Goal: Transaction & Acquisition: Book appointment/travel/reservation

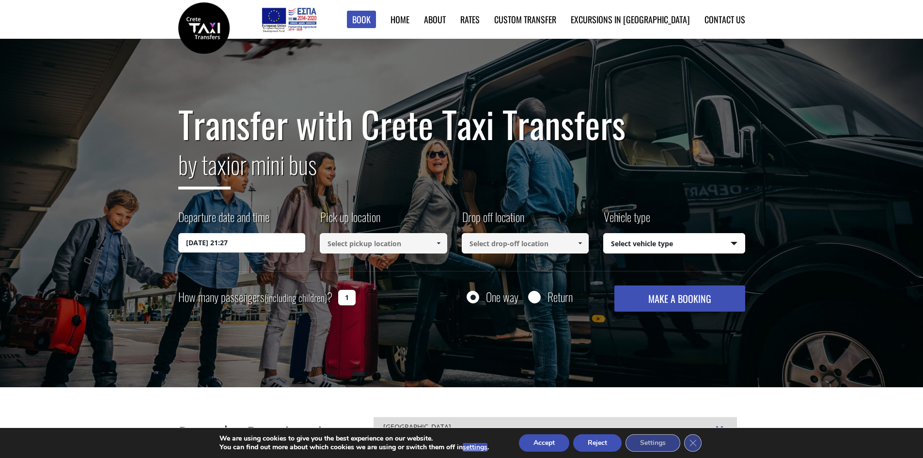
click at [240, 246] on input "15/09/2025 21:27" at bounding box center [241, 242] width 127 height 19
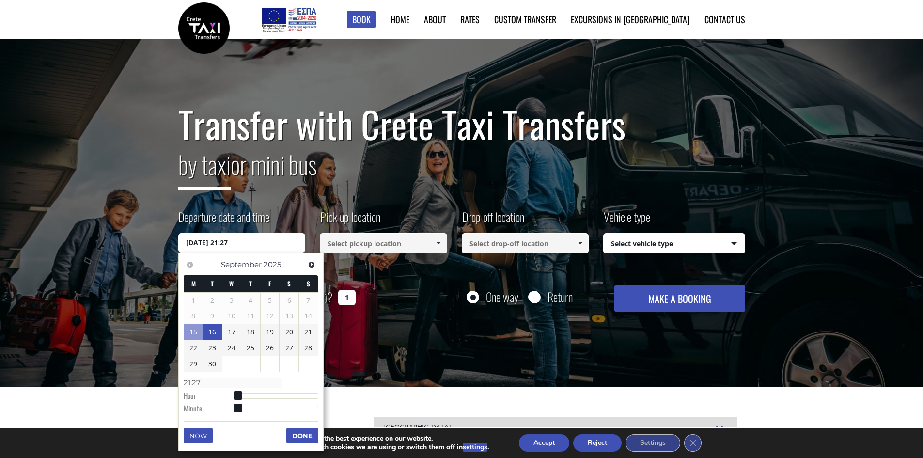
click at [213, 333] on link "16" at bounding box center [212, 332] width 19 height 16
type input "16/09/2025 01:00"
type input "01:00"
type input "16/09/2025 02:00"
type input "02:00"
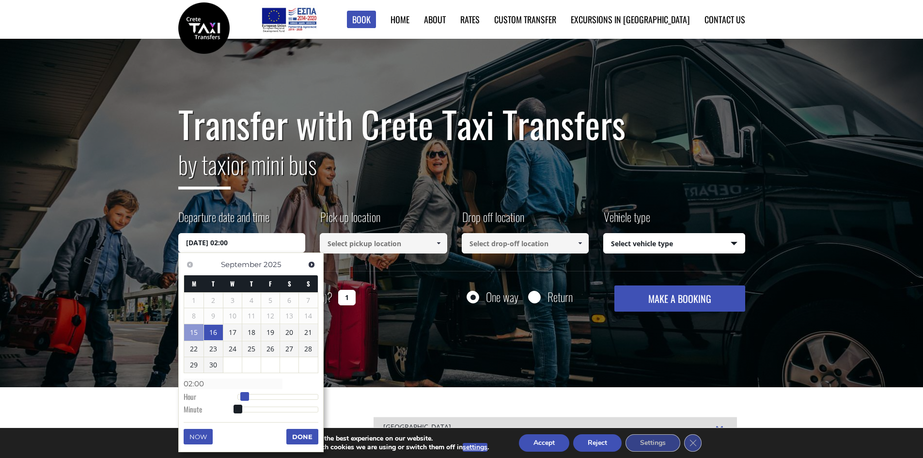
type input "16/09/2025 03:00"
type input "03:00"
type input "16/09/2025 04:00"
type input "04:00"
type input "16/09/2025 05:00"
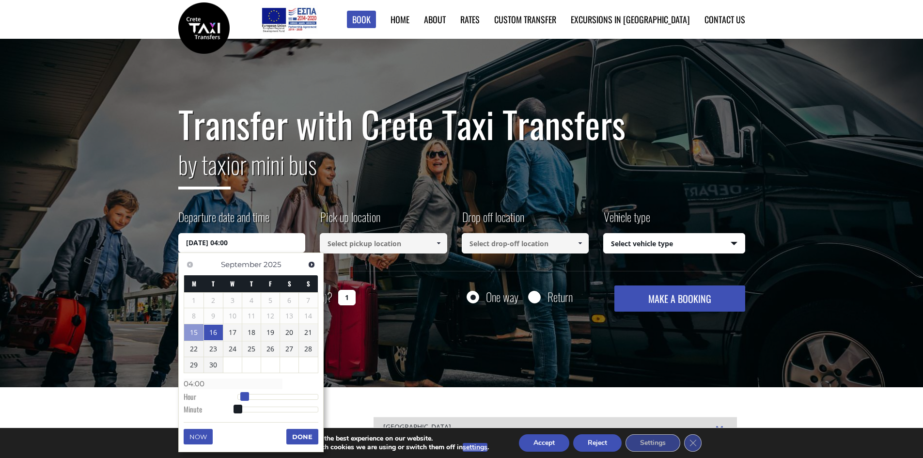
type input "05:00"
type input "16/09/2025 06:00"
type input "06:00"
type input "16/09/2025 07:00"
type input "07:00"
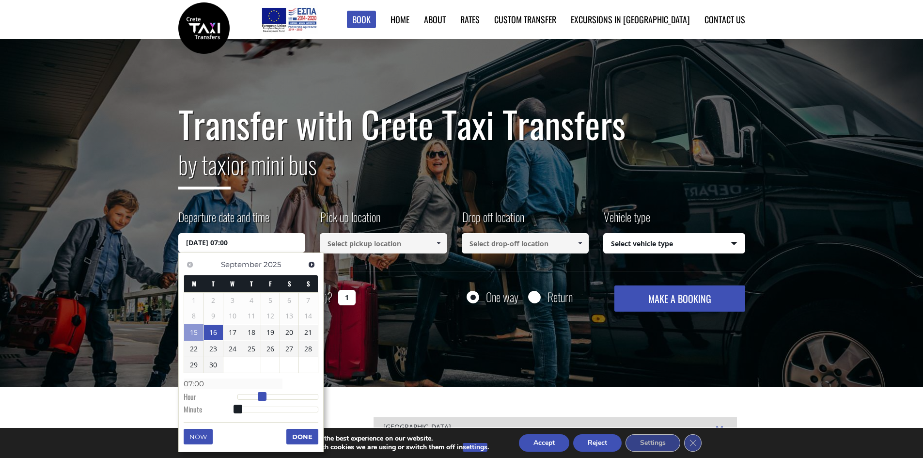
type input "16/09/2025 08:00"
type input "08:00"
type input "16/09/2025 09:00"
type input "09:00"
type input "16/09/2025 10:00"
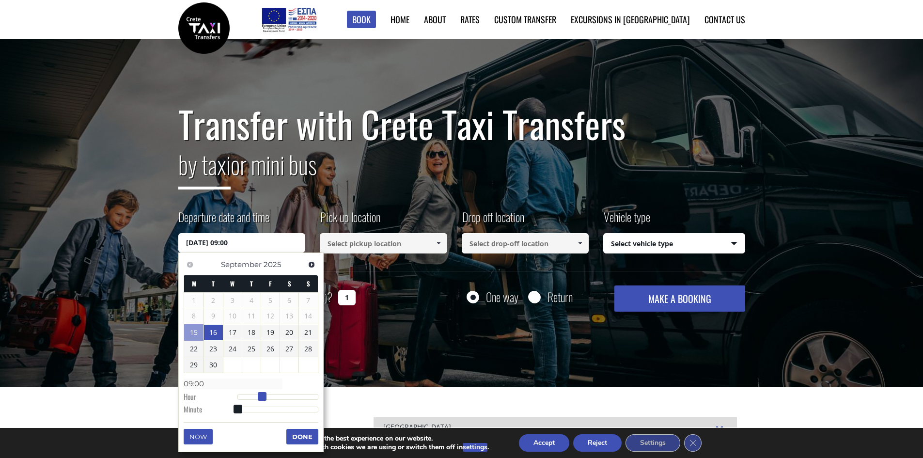
type input "10:00"
type input "16/09/2025 11:00"
type input "11:00"
type input "16/09/2025 12:00"
type input "12:00"
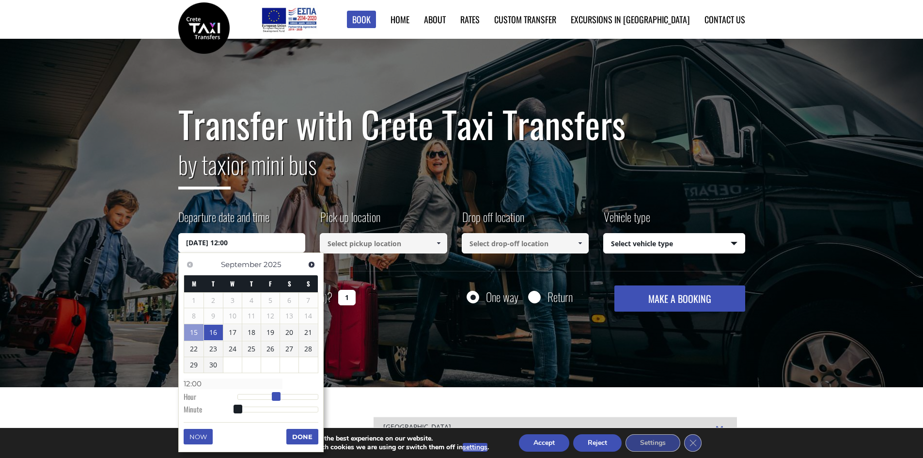
type input "16/09/2025 13:00"
type input "13:00"
type input "16/09/2025 14:00"
type input "14:00"
type input "16/09/2025 15:00"
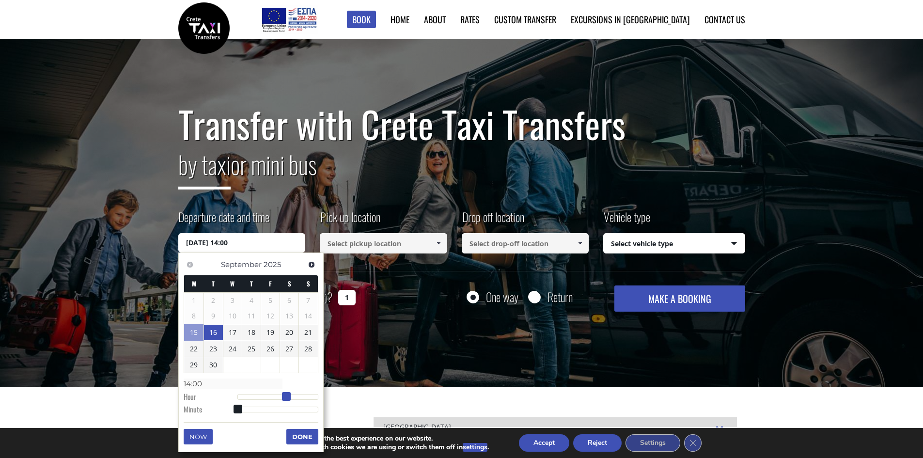
type input "15:00"
type input "16/09/2025 16:00"
type input "16:00"
type input "16/09/2025 17:00"
type input "17:00"
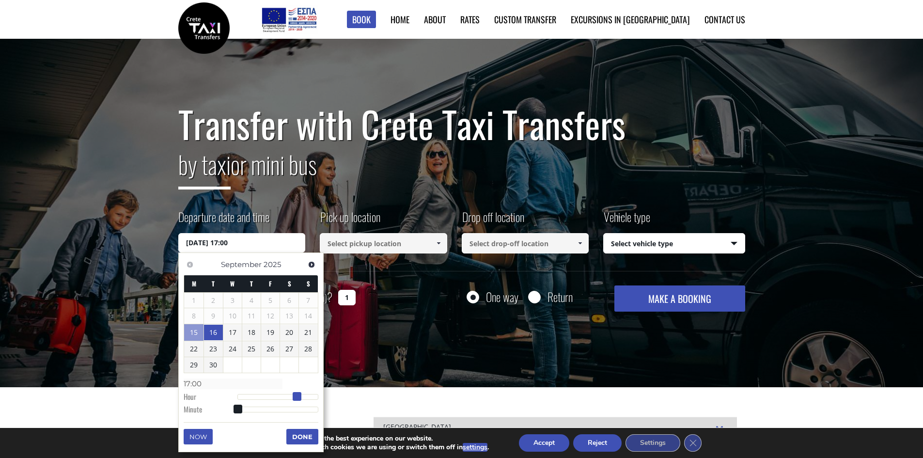
type input "16/09/2025 18:00"
type input "18:00"
type input "16/09/2025 19:00"
type input "19:00"
drag, startPoint x: 239, startPoint y: 396, endPoint x: 305, endPoint y: 398, distance: 65.9
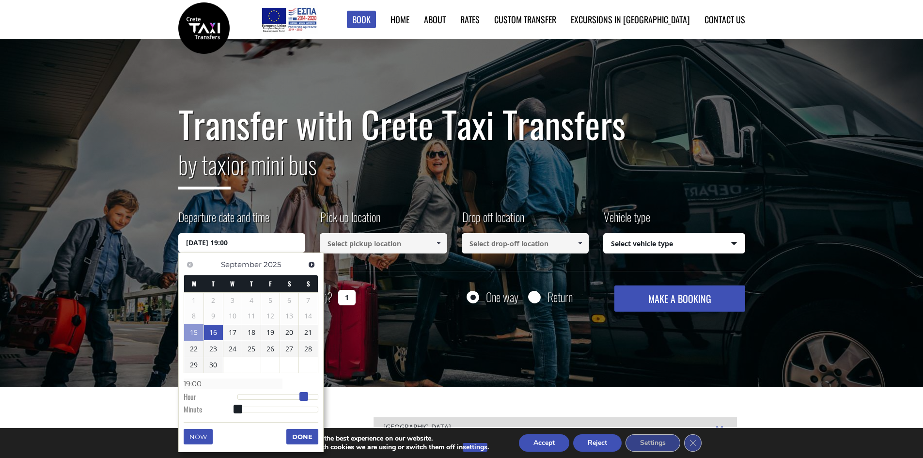
click at [305, 398] on span at bounding box center [303, 396] width 9 height 9
click at [299, 432] on button "Done" at bounding box center [302, 437] width 32 height 16
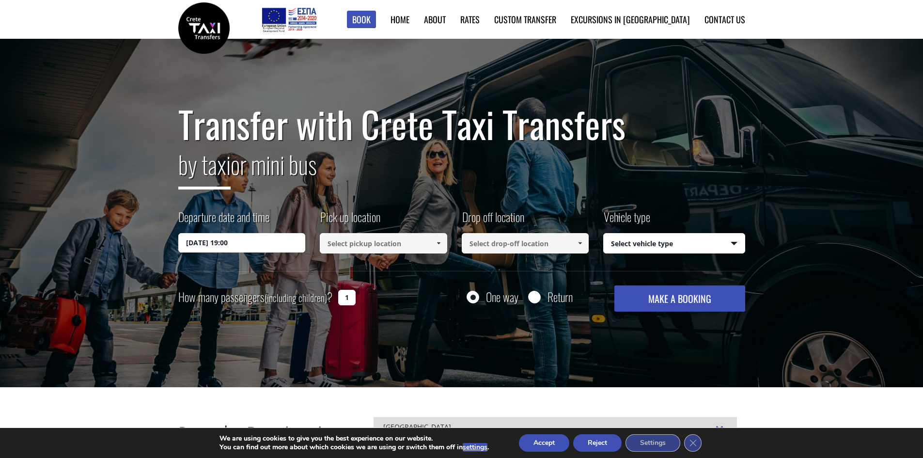
click at [363, 249] on input at bounding box center [383, 243] width 127 height 20
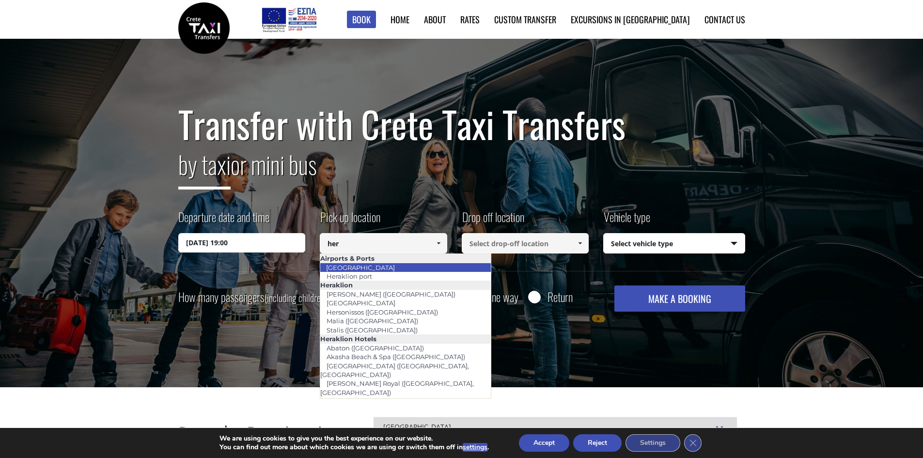
click at [368, 267] on link "[GEOGRAPHIC_DATA]" at bounding box center [360, 268] width 81 height 14
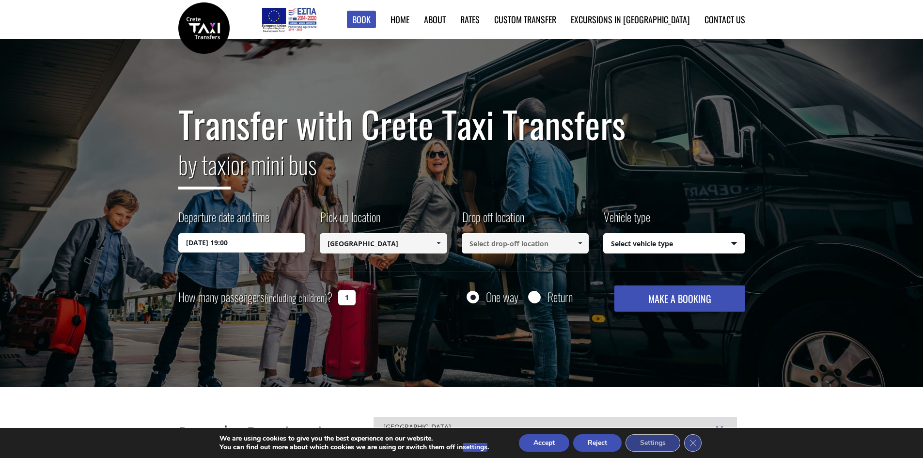
type input "[GEOGRAPHIC_DATA]"
click at [506, 238] on input at bounding box center [525, 243] width 127 height 20
click at [513, 265] on link "Daios Cove ([PERSON_NAME], [PERSON_NAME])" at bounding box center [512, 272] width 101 height 22
type input "Daios Cove ([PERSON_NAME], [PERSON_NAME])"
click at [658, 240] on select "Select vehicle type Taxi (4 passengers) Mercedes E Class Mini Van (7 passengers…" at bounding box center [674, 244] width 141 height 20
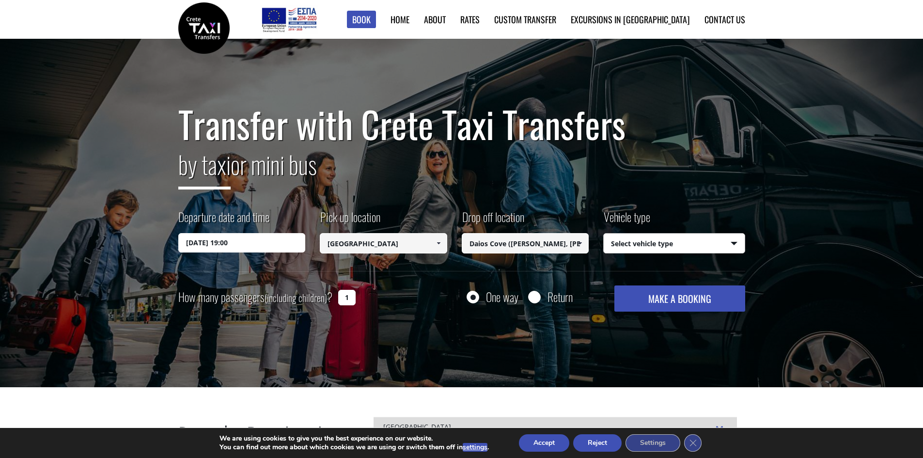
select select "540"
click at [604, 234] on select "Select vehicle type Taxi (4 passengers) Mercedes E Class Mini Van (7 passengers…" at bounding box center [674, 244] width 141 height 20
click at [534, 296] on input "Return" at bounding box center [534, 298] width 12 height 12
radio input "true"
type input "Daios Cove ([PERSON_NAME], [PERSON_NAME])"
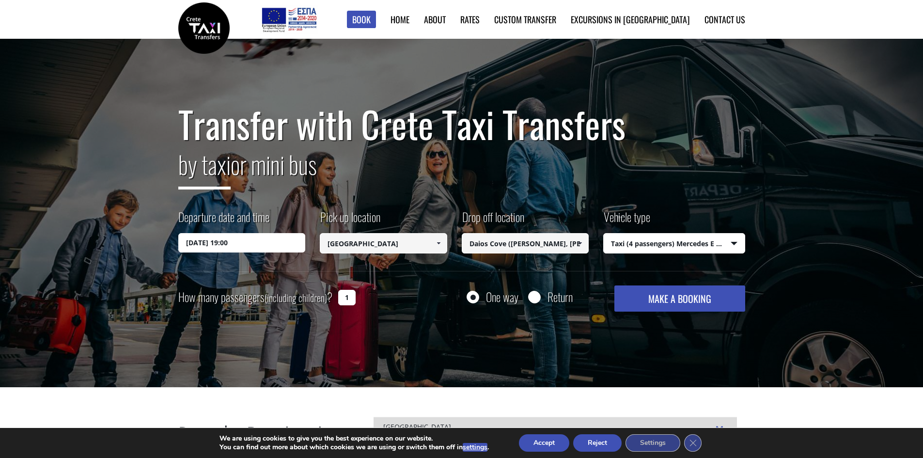
type input "[GEOGRAPHIC_DATA]"
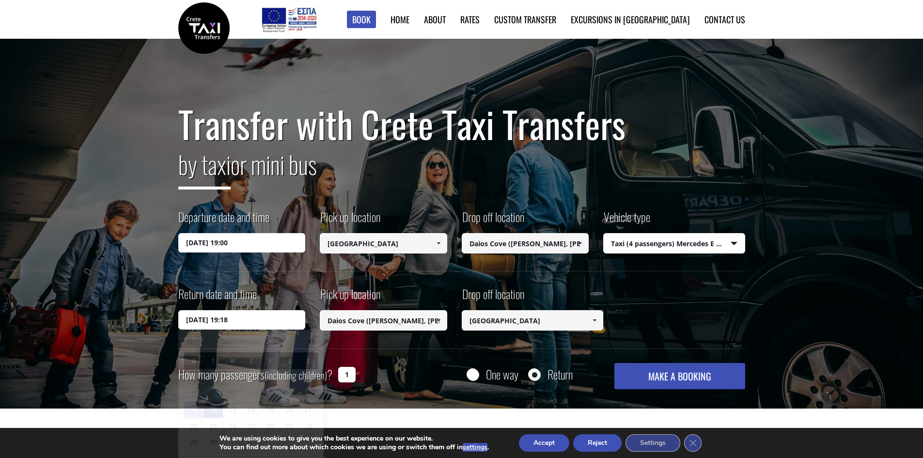
click at [281, 319] on input "16/09/2025 19:18" at bounding box center [241, 319] width 127 height 19
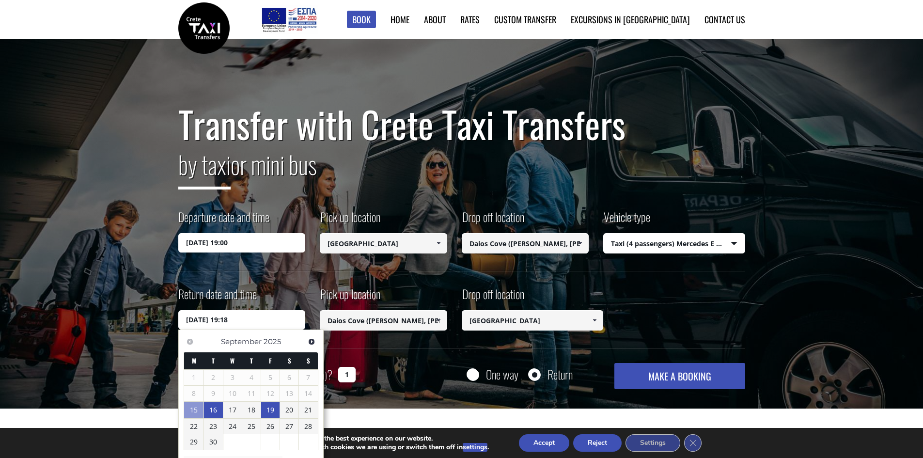
click at [269, 413] on link "19" at bounding box center [270, 410] width 18 height 16
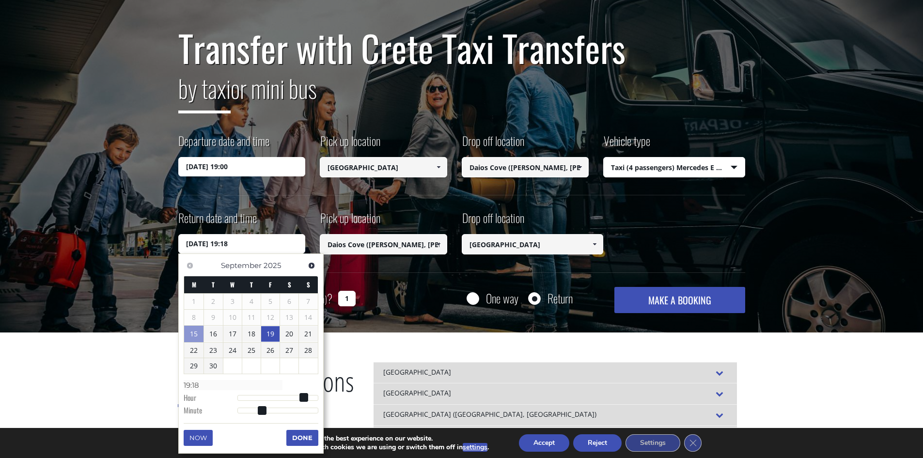
scroll to position [77, 0]
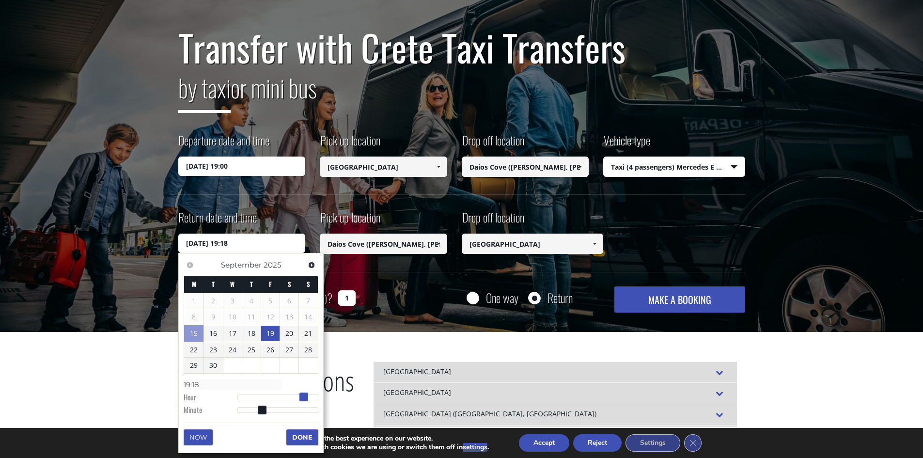
type input "19/09/2025 18:18"
type input "18:18"
type input "19/09/2025 17:18"
type input "17:18"
type input "19/09/2025 16:18"
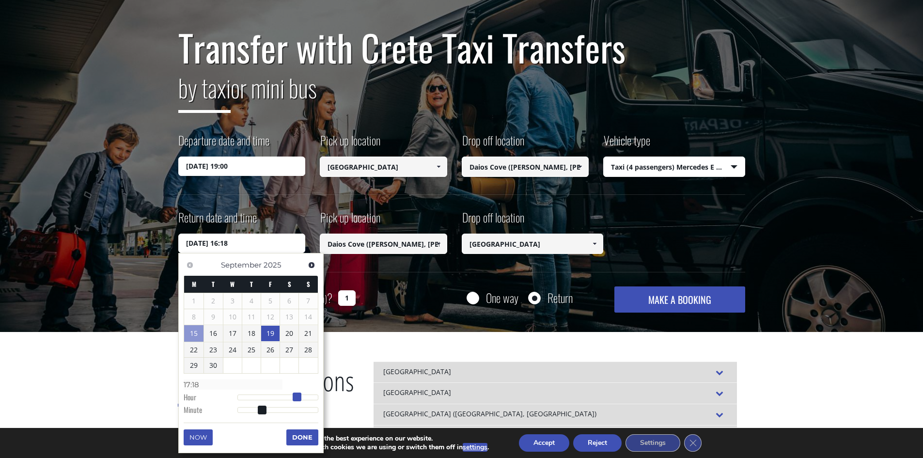
type input "16:18"
type input "19/09/2025 15:18"
type input "15:18"
type input "19/09/2025 14:18"
type input "14:18"
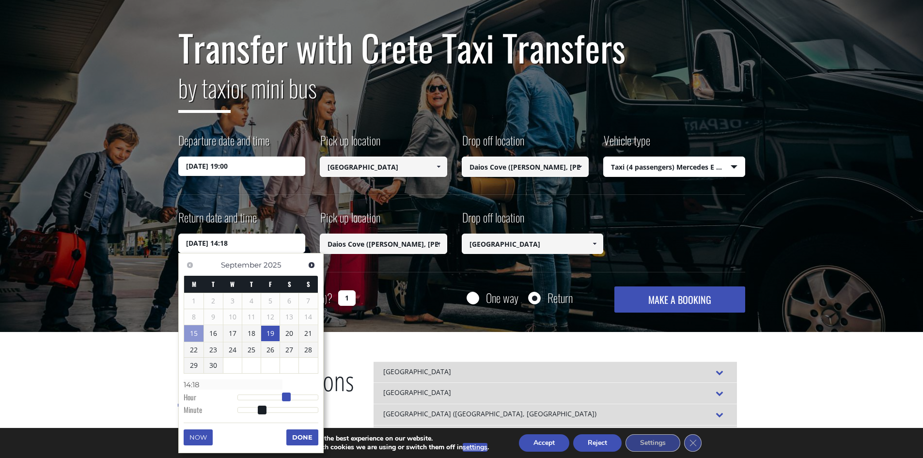
type input "19/09/2025 15:18"
type input "15:18"
type input "19/09/2025 16:18"
type input "16:18"
type input "19/09/2025 17:18"
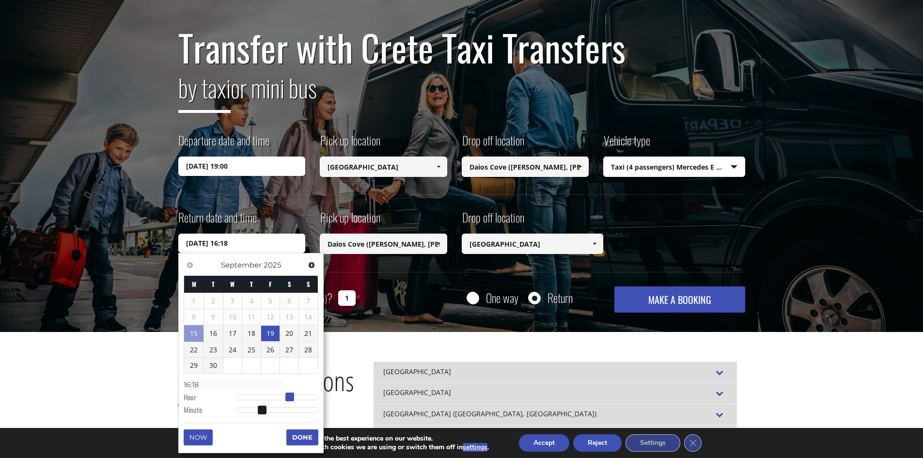
type input "17:18"
drag, startPoint x: 303, startPoint y: 397, endPoint x: 296, endPoint y: 398, distance: 7.4
click at [296, 398] on span at bounding box center [297, 397] width 9 height 9
type input "19/09/2025 17:17"
type input "17:17"
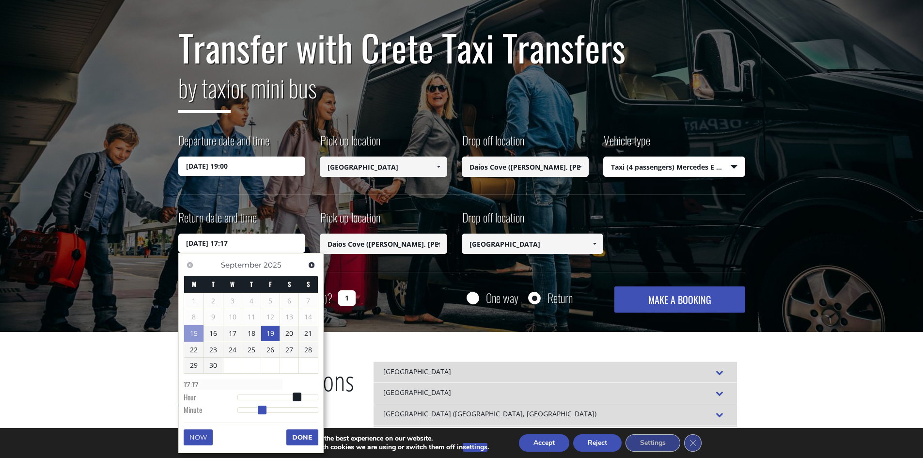
type input "19/09/2025 17:16"
type input "17:16"
type input "19/09/2025 17:15"
type input "17:15"
type input "19/09/2025 17:14"
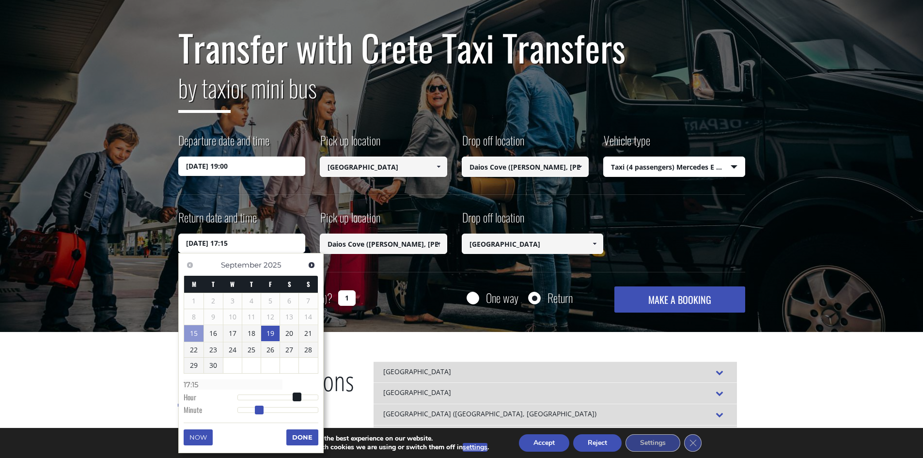
type input "17:14"
type input "19/09/2025 17:13"
type input "17:13"
type input "19/09/2025 17:12"
type input "17:12"
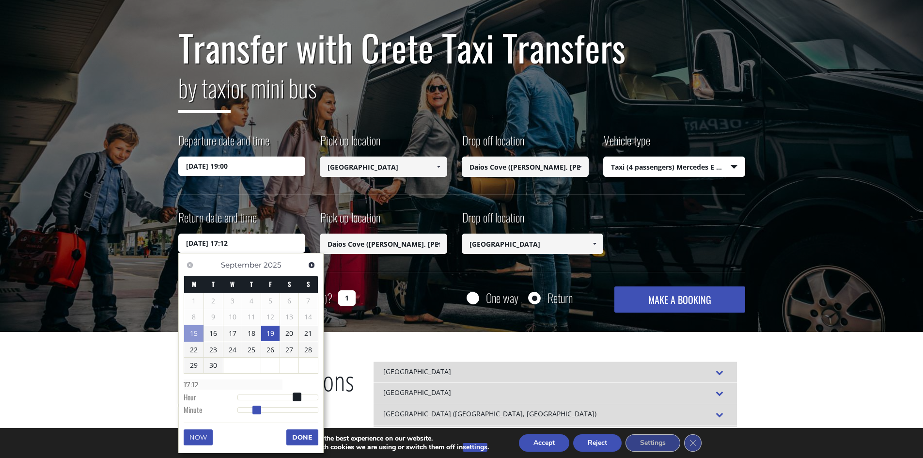
type input "19/09/2025 17:11"
type input "17:11"
type input "19/09/2025 17:10"
type input "17:10"
type input "19/09/2025 17:09"
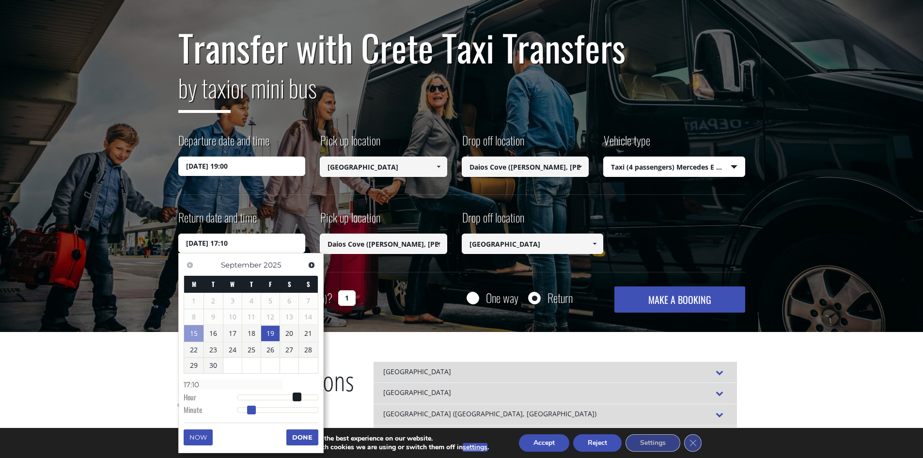
type input "17:09"
type input "19/09/2025 17:08"
type input "17:08"
type input "19/09/2025 17:07"
type input "17:07"
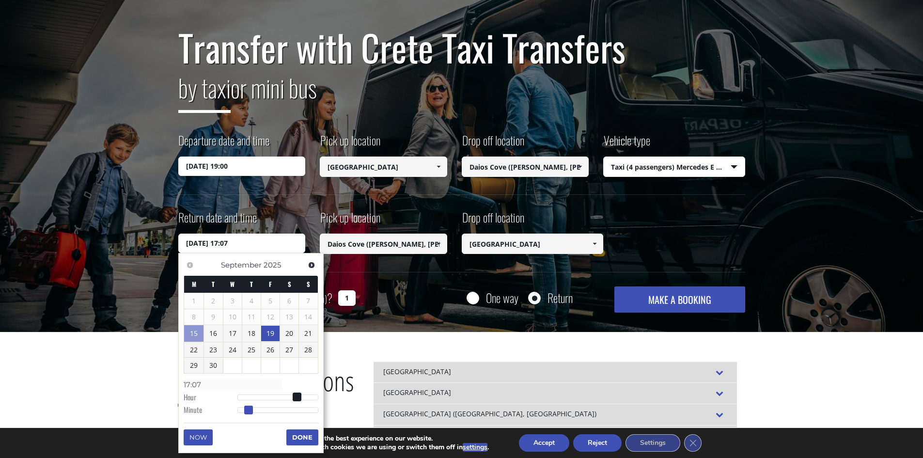
type input "19/09/2025 17:06"
type input "17:06"
type input "19/09/2025 17:05"
type input "17:05"
type input "19/09/2025 17:04"
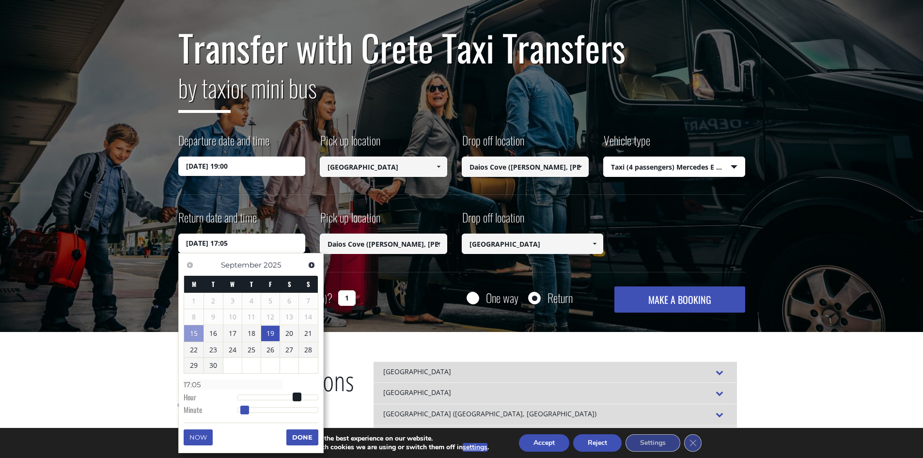
type input "17:04"
type input "19/09/2025 17:03"
type input "17:03"
type input "19/09/2025 17:02"
type input "17:02"
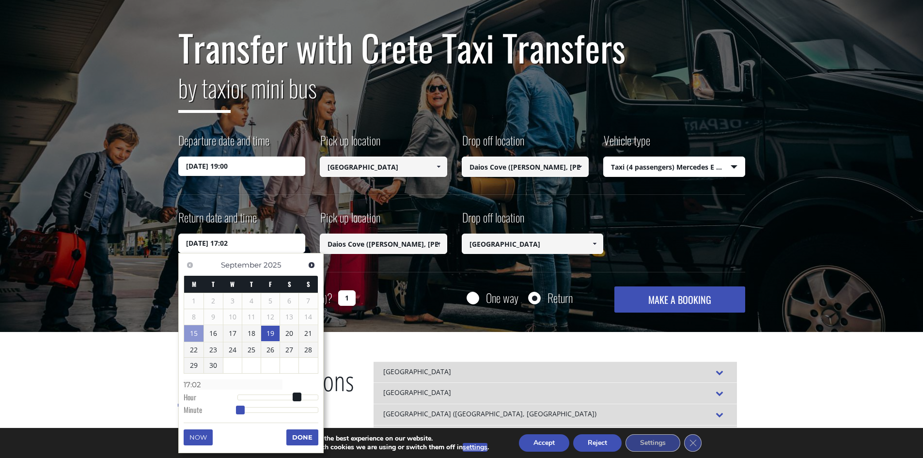
type input "19/09/2025 17:01"
type input "17:01"
type input "19/09/2025 17:00"
type input "17:00"
drag, startPoint x: 265, startPoint y: 408, endPoint x: 240, endPoint y: 409, distance: 24.2
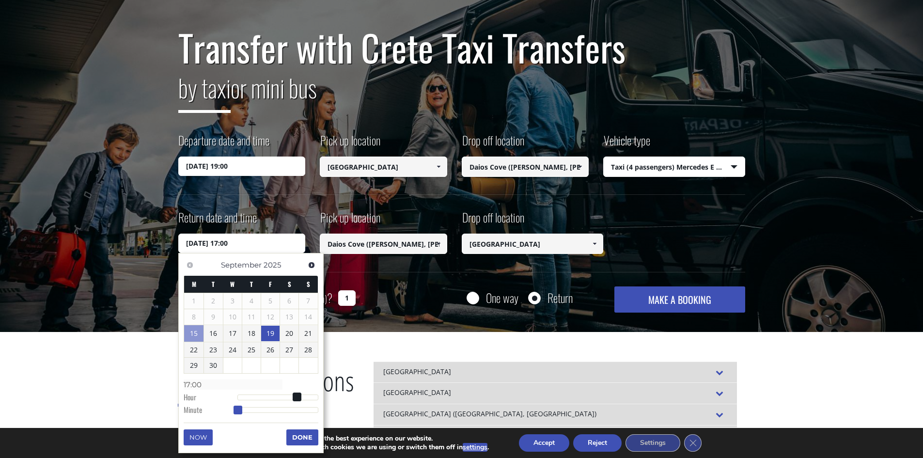
click at [240, 409] on span at bounding box center [238, 410] width 9 height 9
click at [292, 436] on button "Done" at bounding box center [302, 437] width 32 height 16
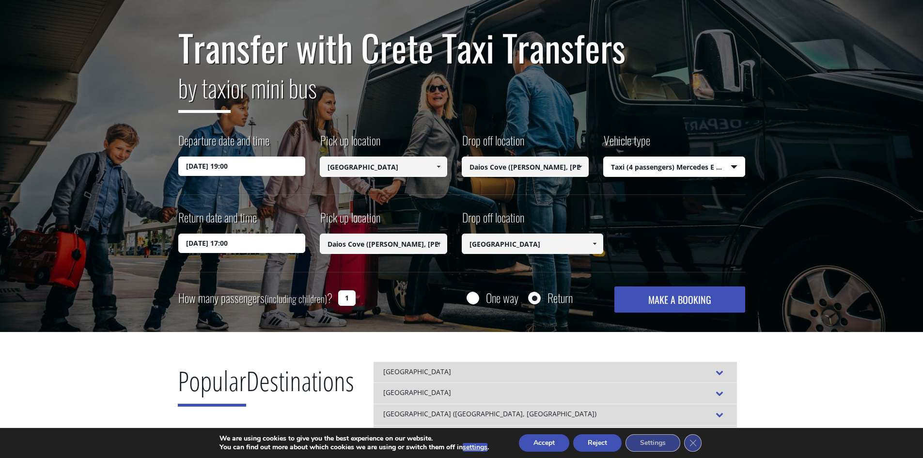
click at [347, 298] on input "1" at bounding box center [346, 298] width 17 height 16
type input "2"
click at [401, 337] on div "Popular Destinations Chania airport FROM TO PRICE Chania airport Abaton (Herson…" at bounding box center [462, 451] width 582 height 239
click at [668, 304] on button "MAKE A BOOKING" at bounding box center [679, 299] width 130 height 26
